Goal: Information Seeking & Learning: Learn about a topic

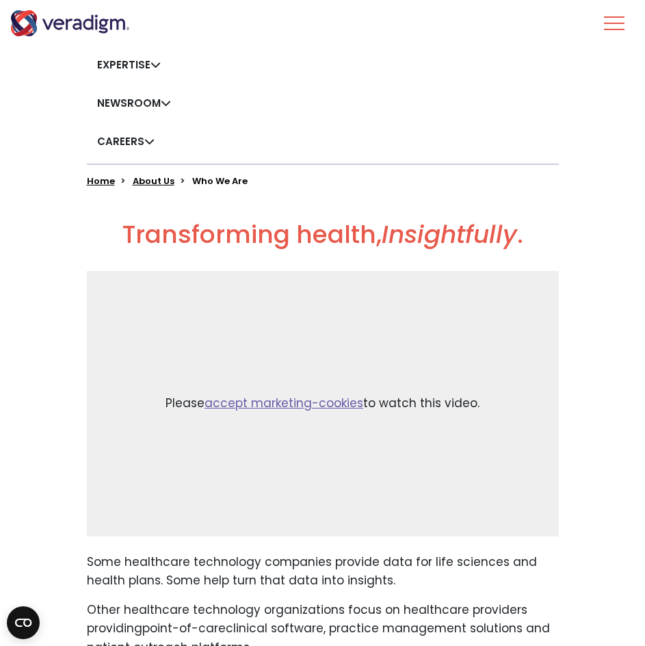
scroll to position [342, 0]
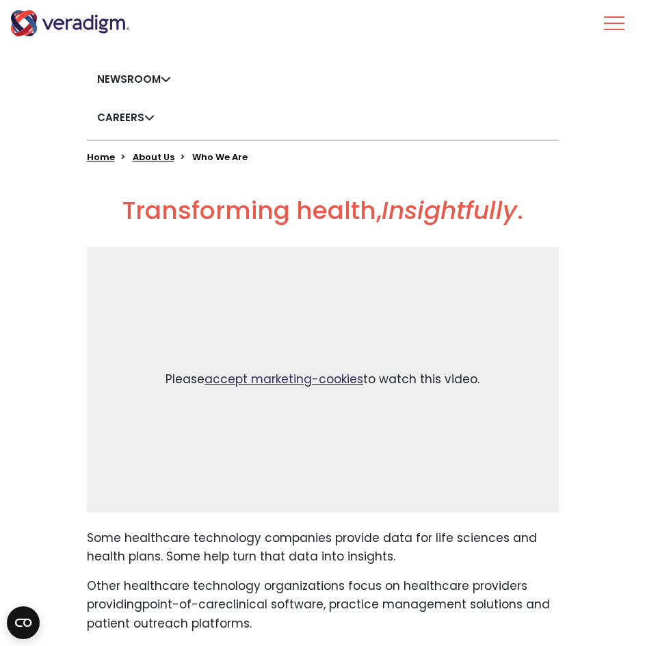
click at [349, 382] on link "accept marketing-cookies" at bounding box center [283, 379] width 159 height 16
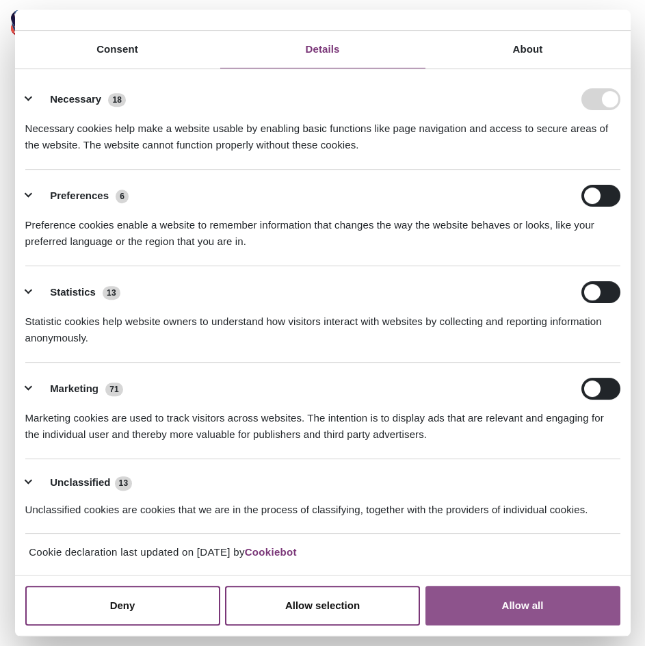
click at [444, 609] on button "Allow all" at bounding box center [522, 605] width 195 height 40
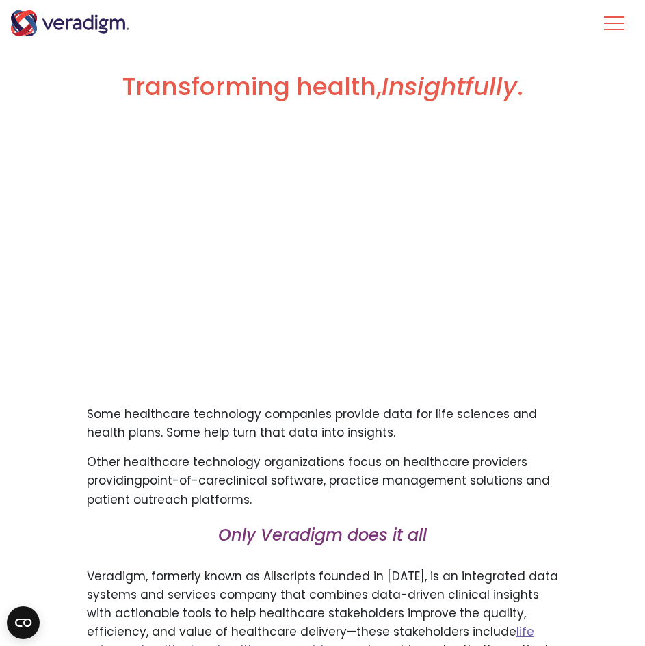
scroll to position [205, 0]
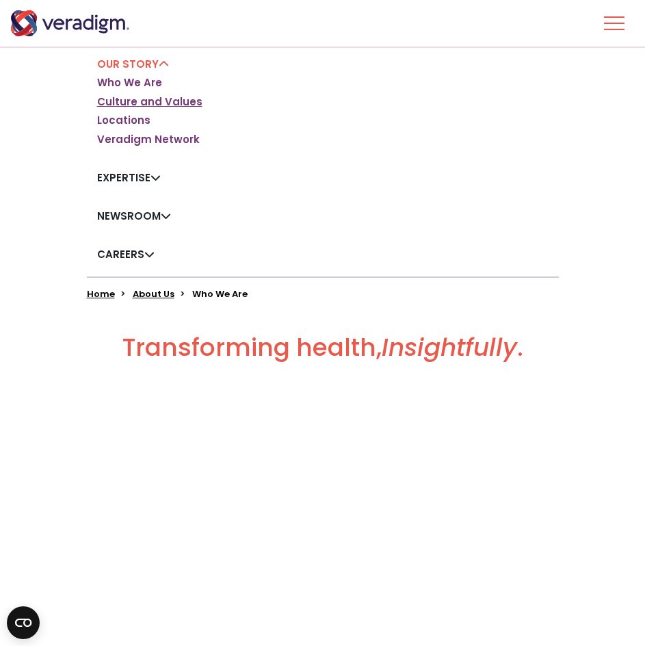
click at [155, 98] on link "Culture and Values" at bounding box center [149, 102] width 105 height 14
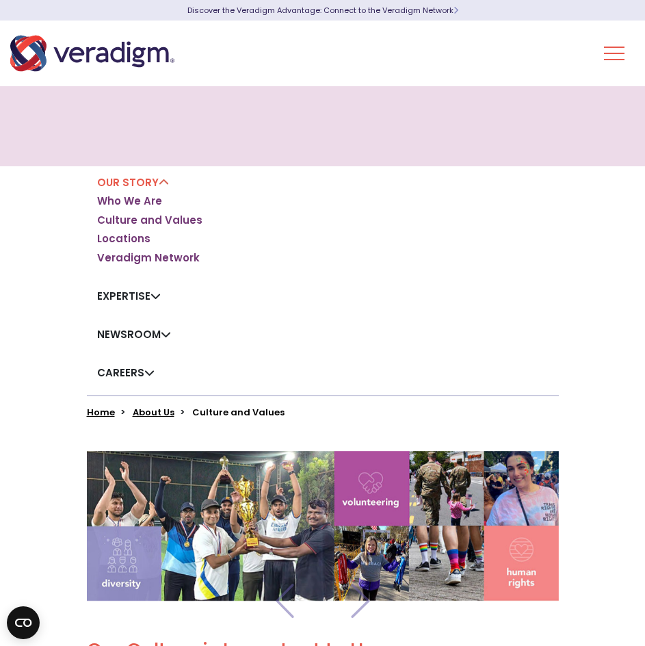
scroll to position [68, 0]
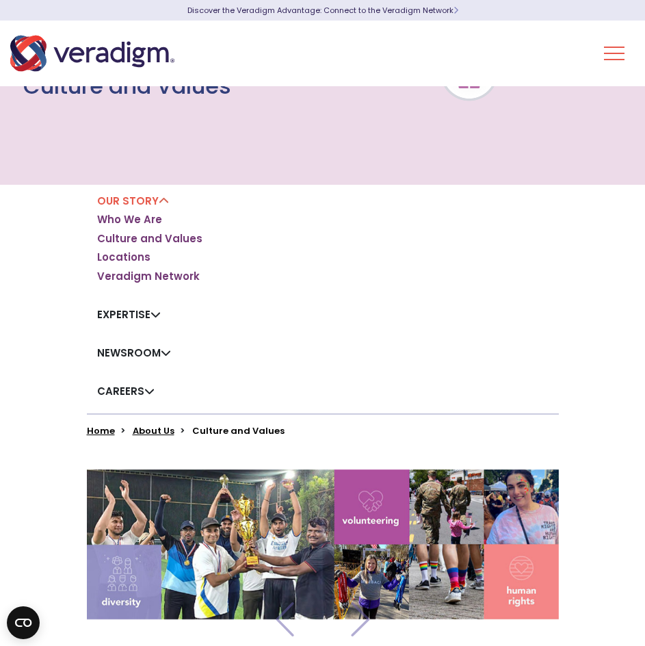
click at [190, 268] on ul "Who We Are Culture and Values Locations Veradigm Network" at bounding box center [149, 248] width 105 height 70
click at [189, 276] on link "Veradigm Network" at bounding box center [148, 276] width 103 height 14
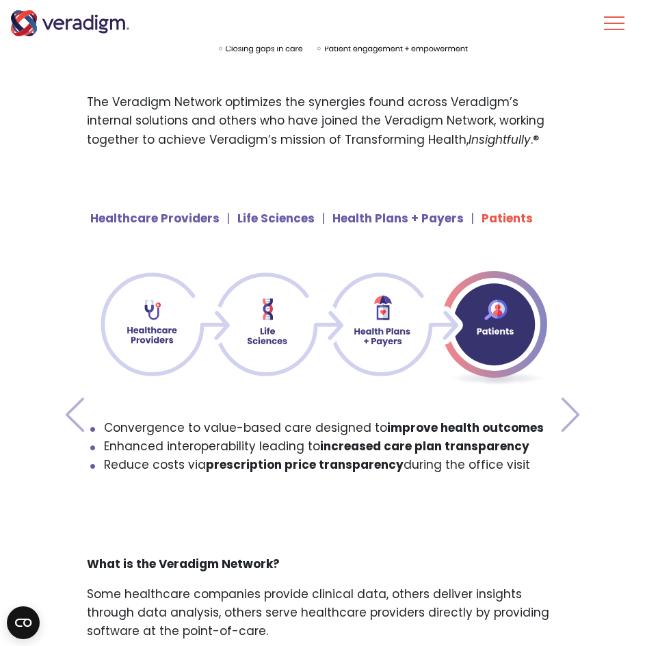
scroll to position [1094, 0]
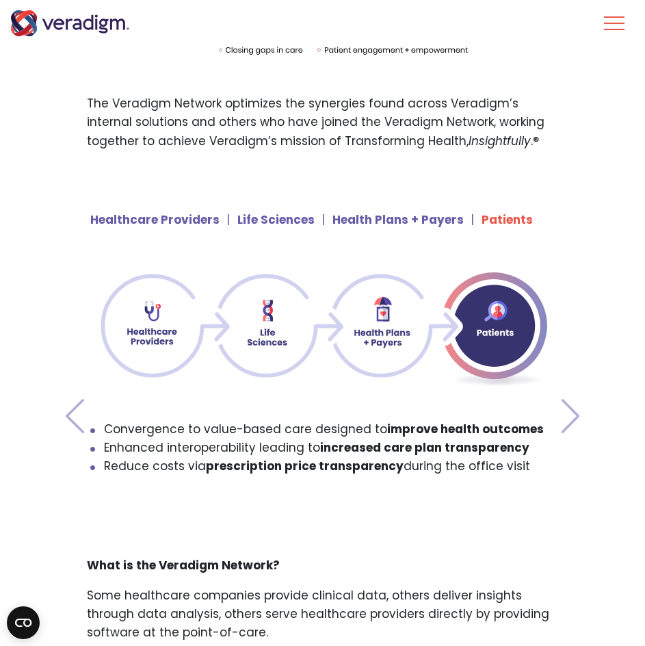
click at [404, 234] on li "Health Plans + Payers" at bounding box center [392, 219] width 142 height 30
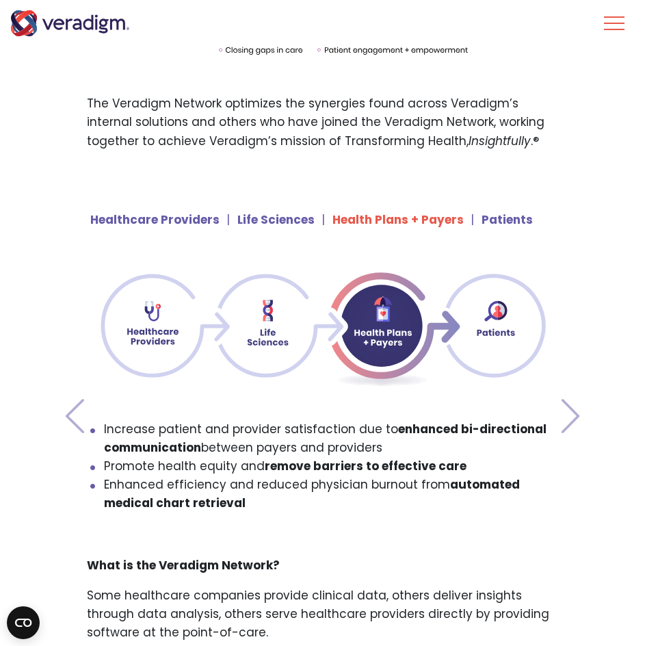
click at [159, 214] on li "Healthcare Providers" at bounding box center [154, 219] width 129 height 30
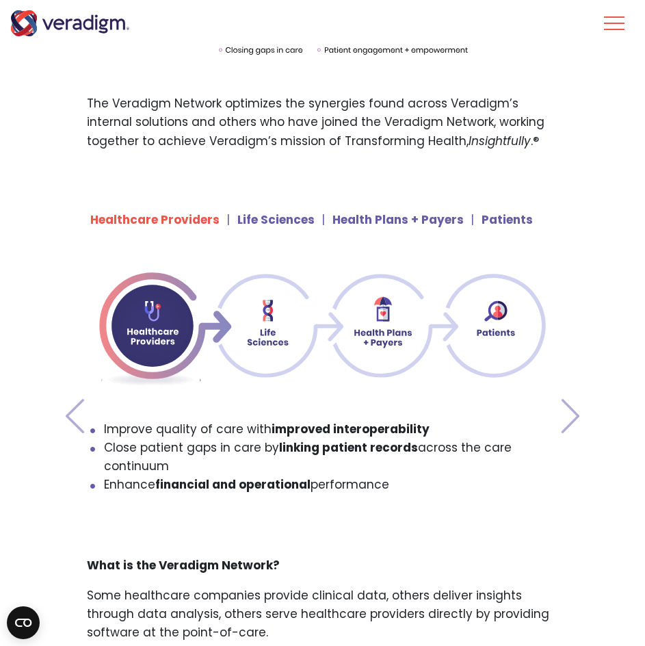
click at [241, 217] on li "Life Sciences" at bounding box center [270, 219] width 88 height 30
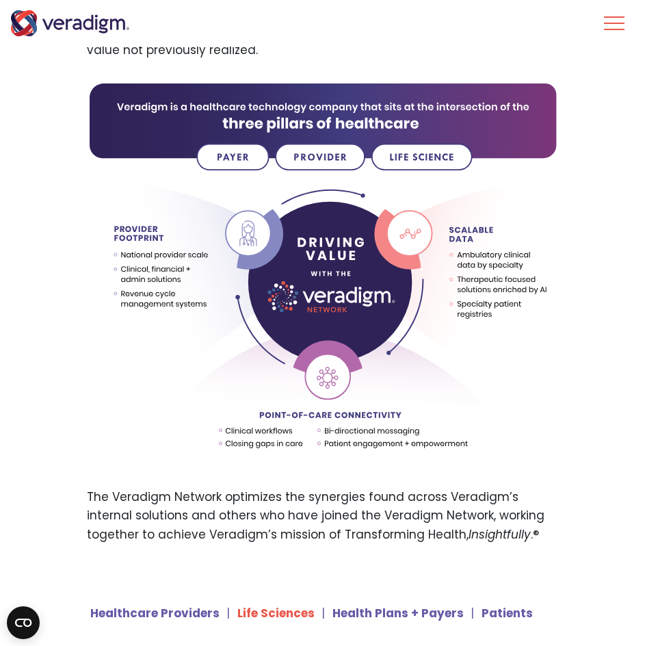
scroll to position [615, 0]
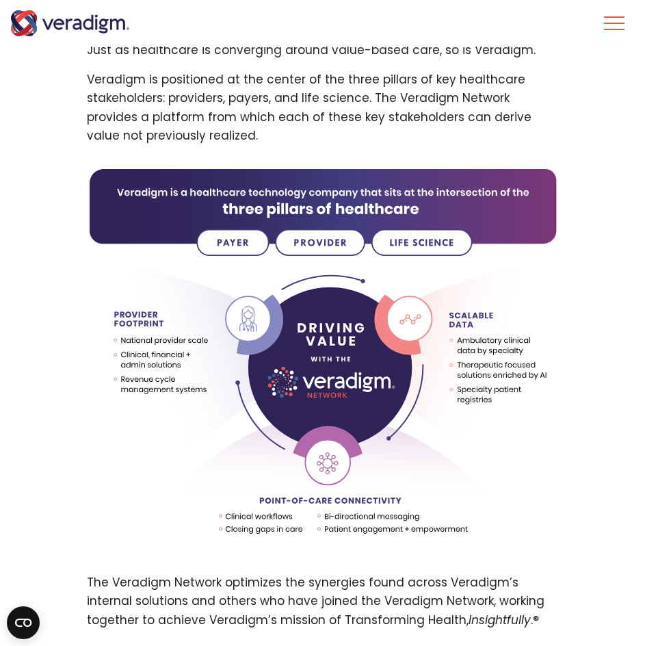
click at [237, 235] on img at bounding box center [323, 364] width 472 height 395
click at [240, 242] on img at bounding box center [323, 364] width 472 height 395
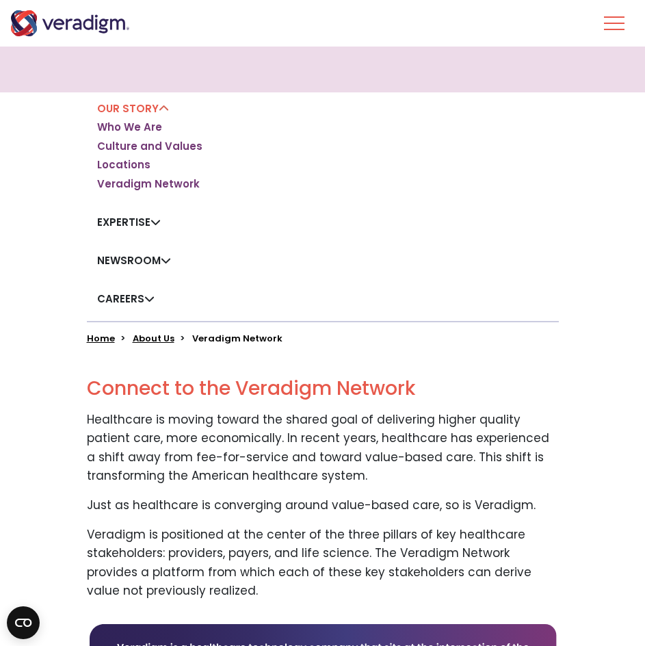
scroll to position [137, 0]
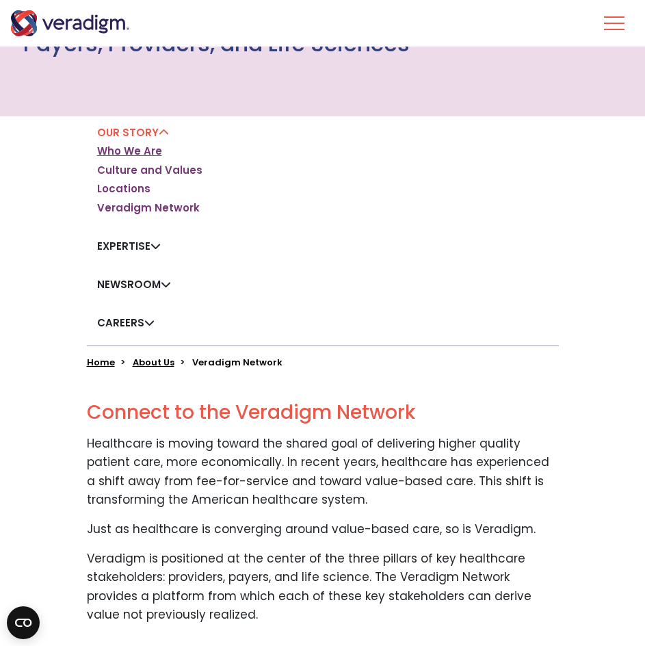
click at [133, 155] on link "Who We Are" at bounding box center [129, 151] width 65 height 14
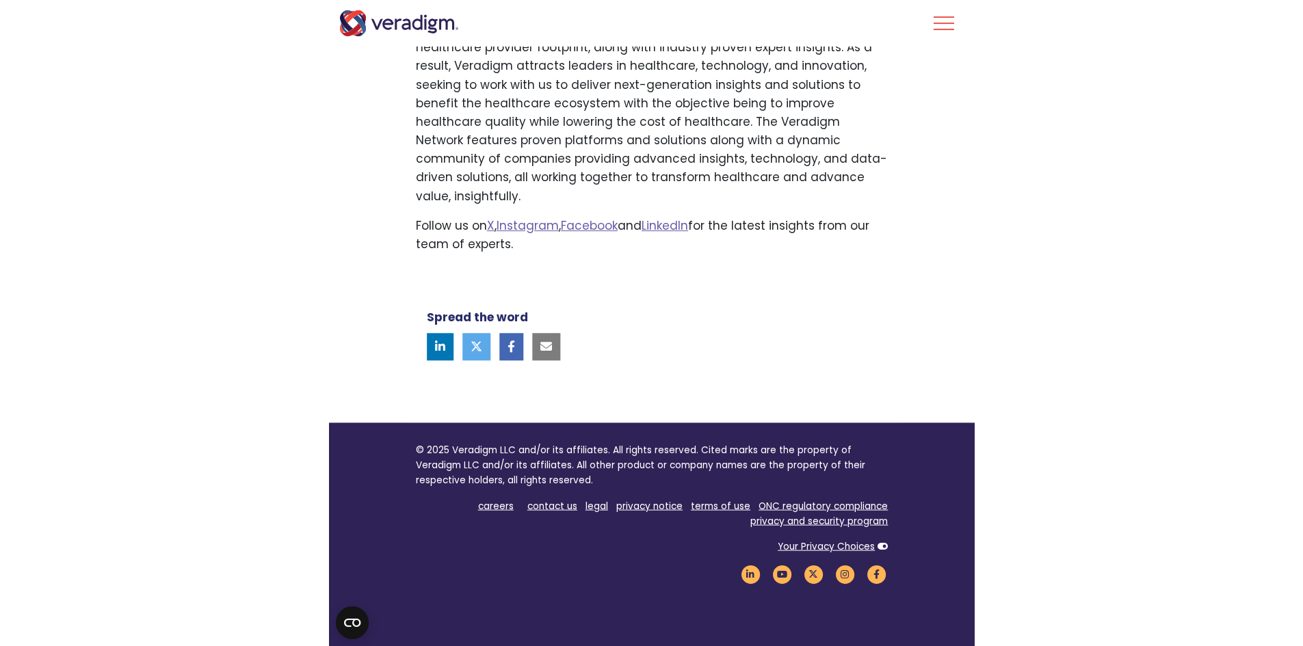
scroll to position [957, 0]
